Goal: Use online tool/utility

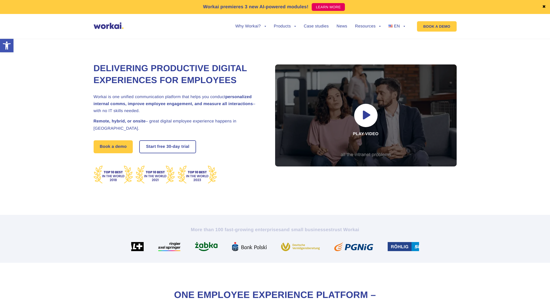
click at [544, 5] on link "✖" at bounding box center [544, 7] width 4 height 4
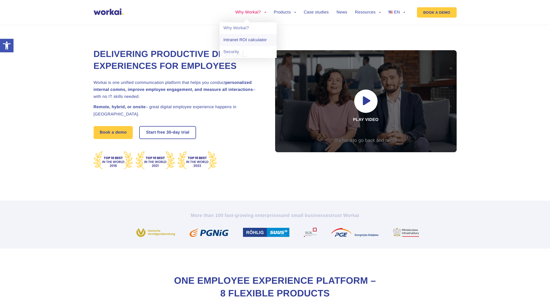
click at [253, 42] on link "Intranet ROI calculator" at bounding box center [247, 40] width 57 height 12
